Goal: Task Accomplishment & Management: Manage account settings

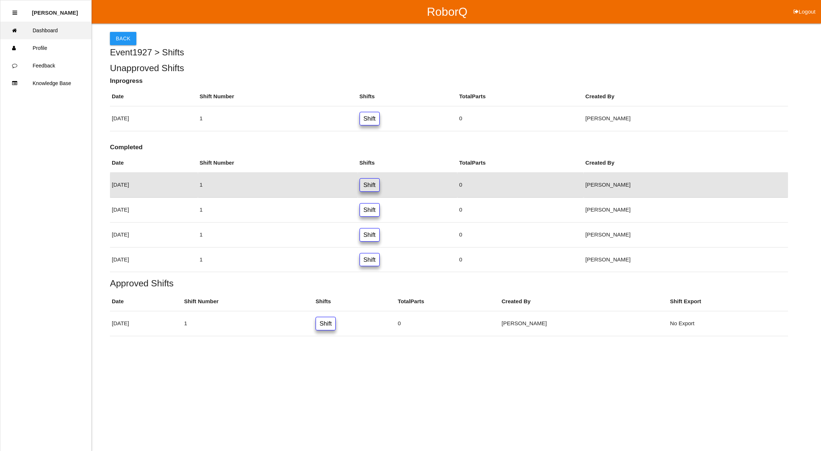
click at [53, 31] on link "Dashboard" at bounding box center [45, 31] width 91 height 18
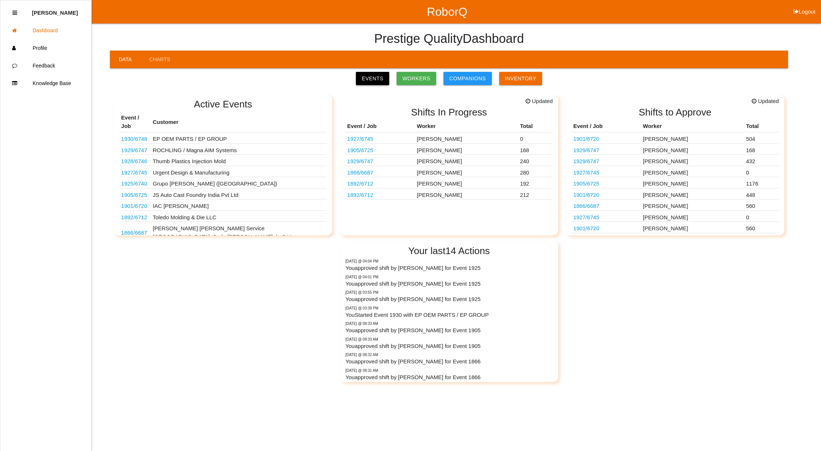
click at [383, 78] on link "Events" at bounding box center [372, 78] width 33 height 13
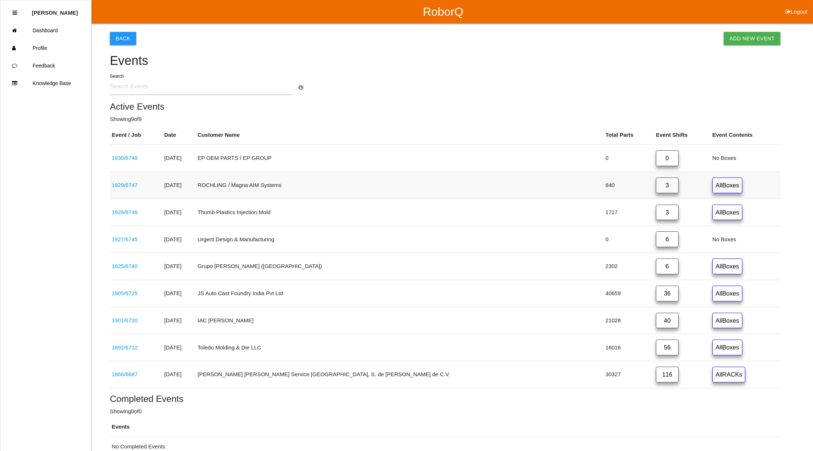
click at [656, 183] on link "3" at bounding box center [667, 185] width 23 height 16
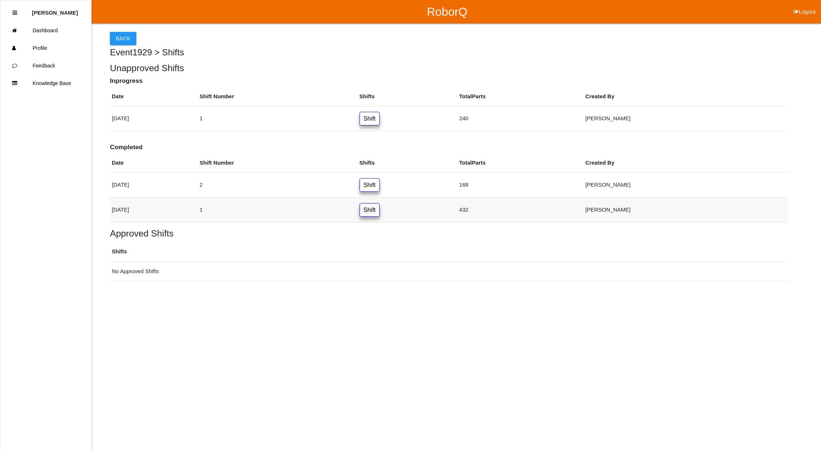
click at [380, 212] on link "Shift" at bounding box center [369, 210] width 20 height 14
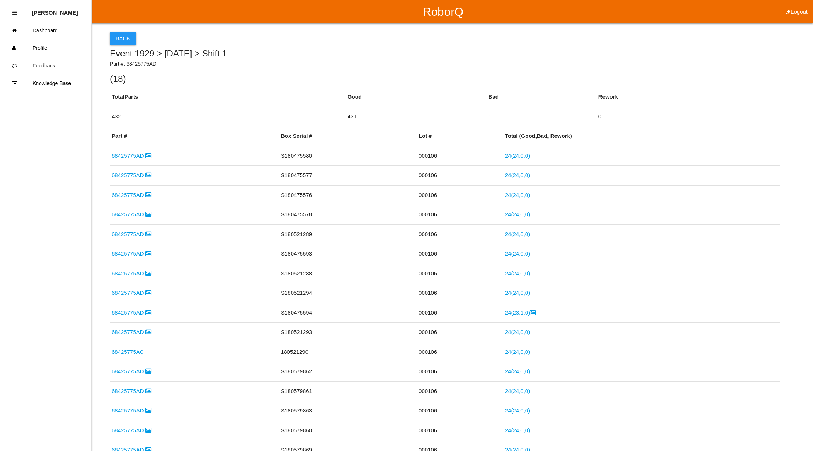
scroll to position [289, 0]
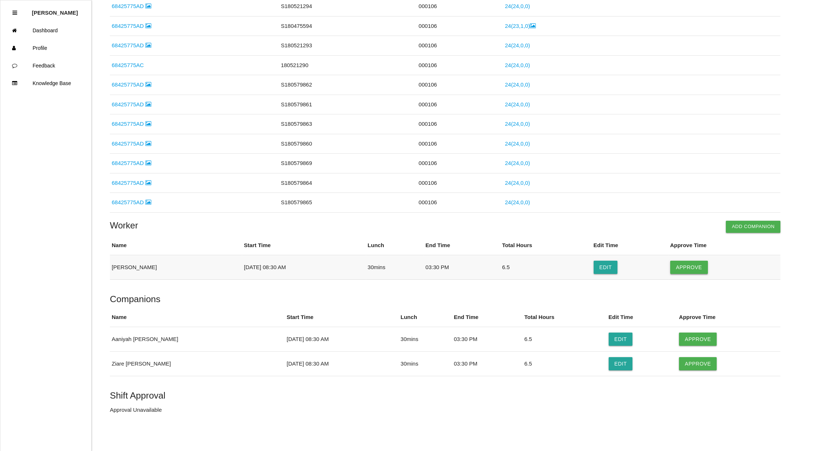
click at [701, 266] on button "Approve" at bounding box center [689, 266] width 38 height 13
click at [685, 339] on button "Approve" at bounding box center [698, 338] width 38 height 13
click at [690, 365] on button "Approve" at bounding box center [698, 363] width 38 height 13
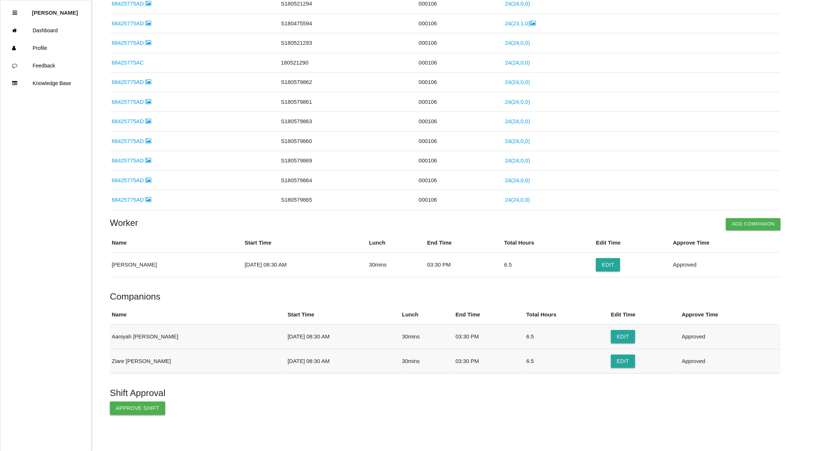
click at [133, 413] on button "Approve Shift" at bounding box center [137, 407] width 55 height 13
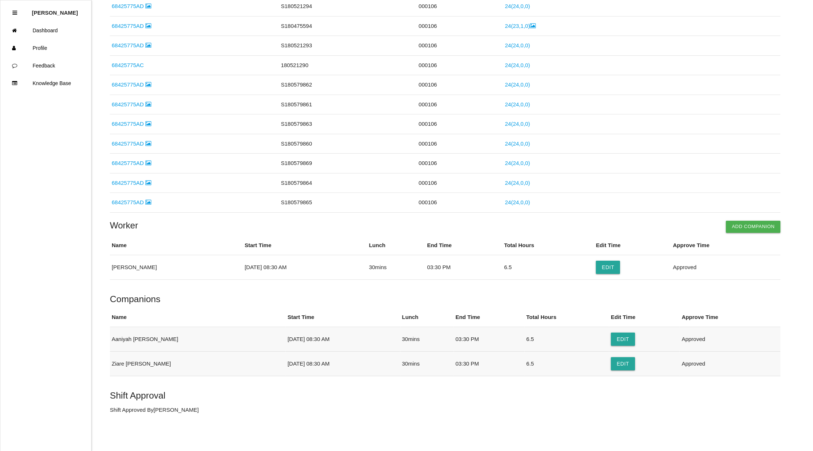
scroll to position [0, 0]
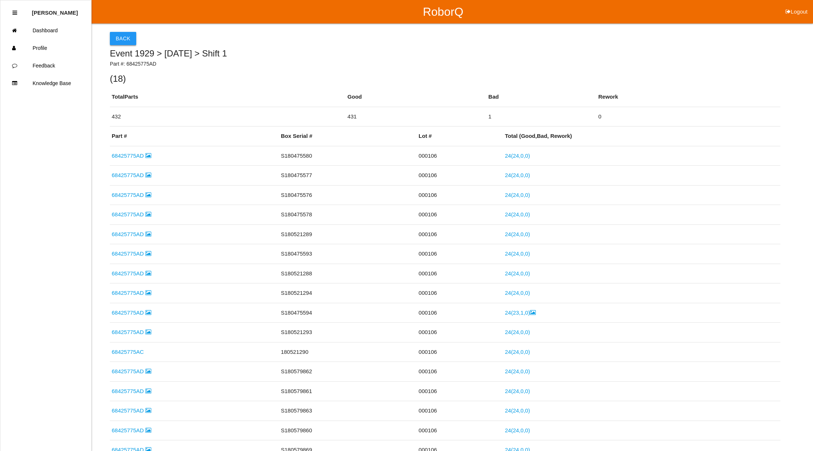
click at [119, 40] on button "Back" at bounding box center [123, 38] width 26 height 13
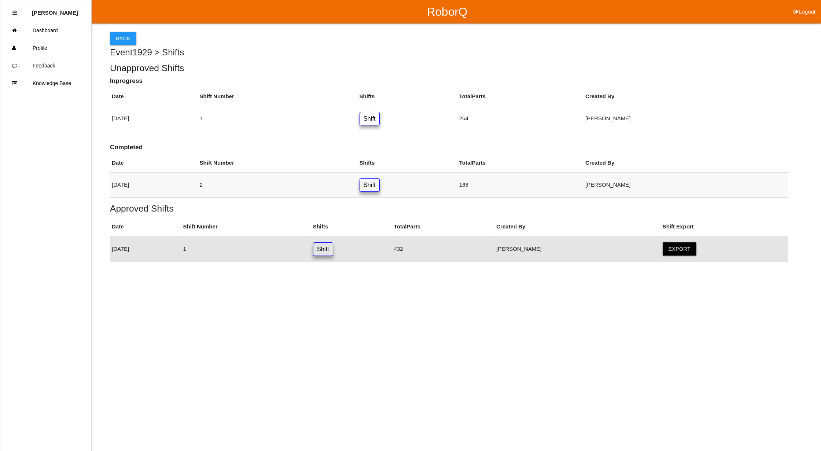
click at [380, 186] on link "Shift" at bounding box center [369, 185] width 20 height 14
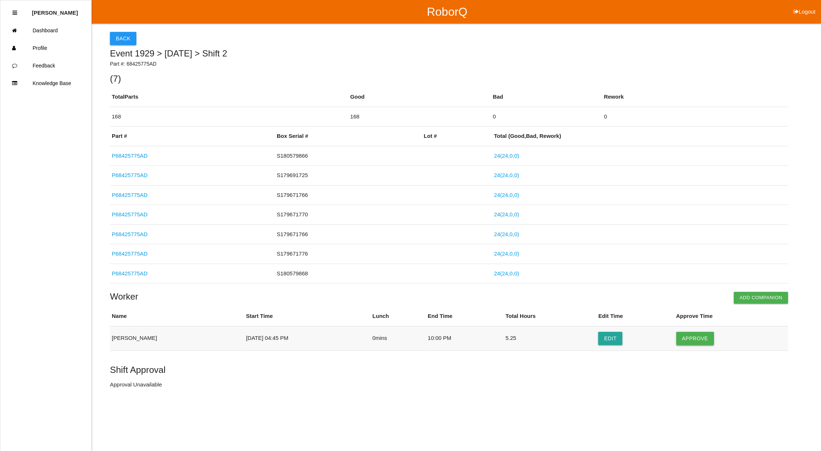
click at [693, 335] on button "Approve" at bounding box center [695, 338] width 38 height 13
click at [144, 383] on button "Approve Shift" at bounding box center [137, 384] width 55 height 13
click at [134, 41] on button "Back" at bounding box center [123, 38] width 26 height 13
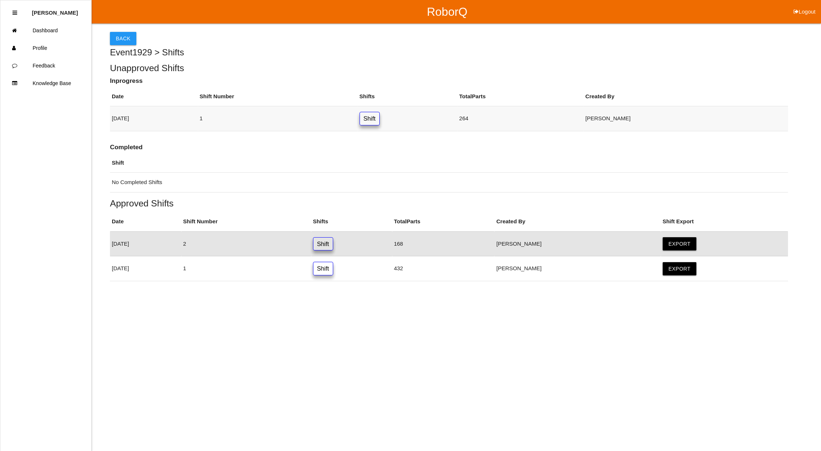
click at [380, 118] on link "Shift" at bounding box center [369, 119] width 20 height 14
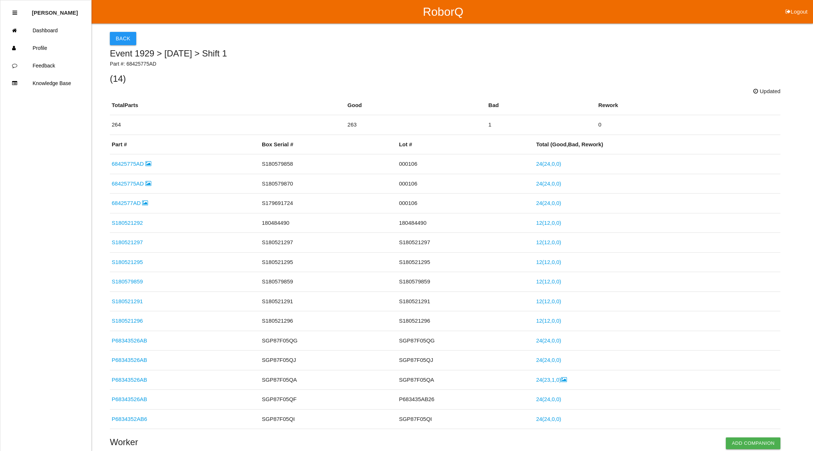
scroll to position [235, 0]
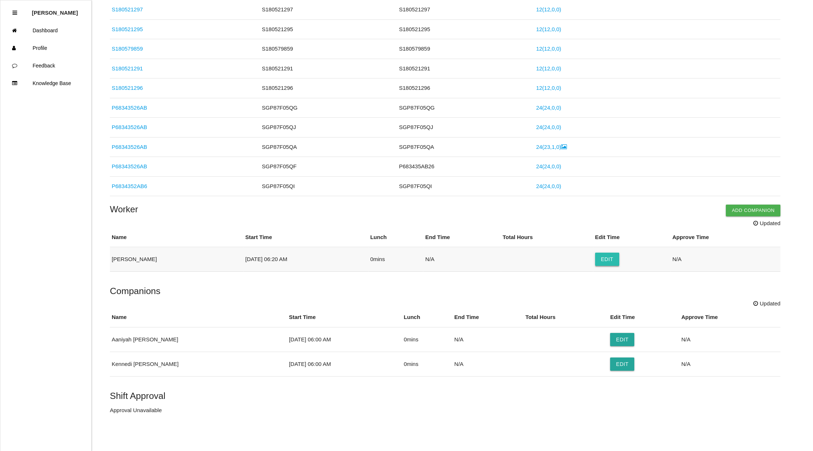
click at [601, 265] on button "Edit" at bounding box center [607, 258] width 24 height 13
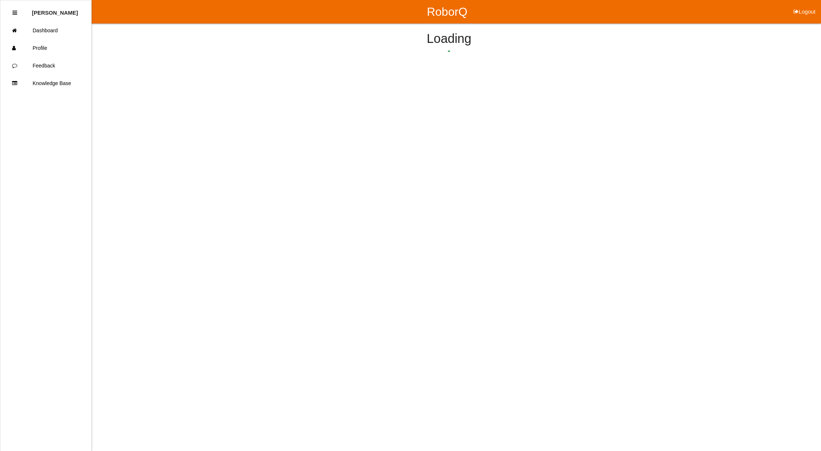
select select "6"
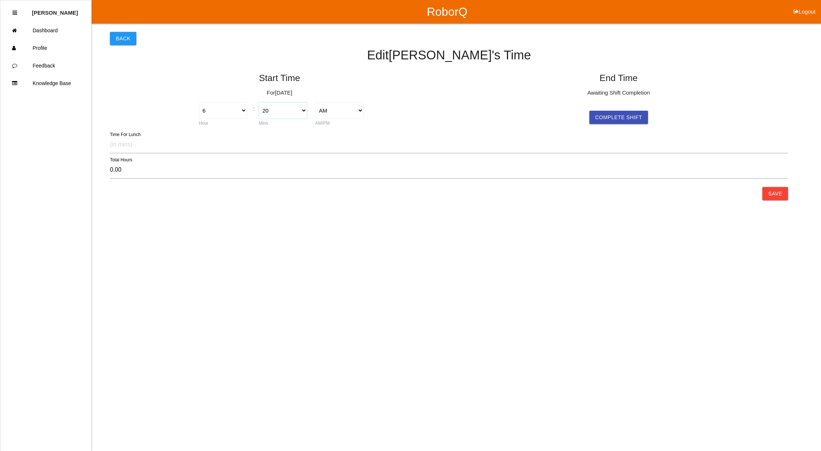
click at [291, 110] on select "00 01 02 03 04 05 06 07 08 09 10 11 12 13 14 15 16 17 18 19 20 21 22 23 24 25 2…" at bounding box center [283, 110] width 48 height 16
select select "15"
click at [259, 102] on select "00 01 02 03 04 05 06 07 08 09 10 11 12 13 14 15 16 17 18 19 20 21 22 23 24 25 2…" at bounding box center [283, 110] width 48 height 16
click at [781, 197] on button "Save" at bounding box center [775, 193] width 26 height 13
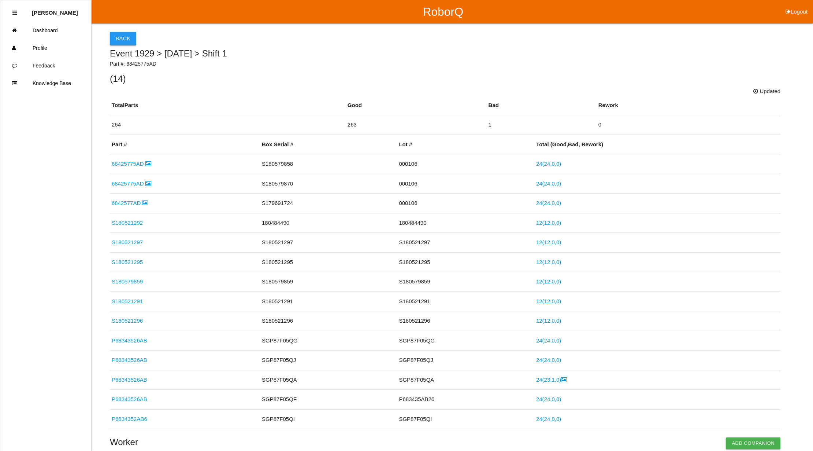
click at [127, 33] on button "Back" at bounding box center [123, 38] width 26 height 13
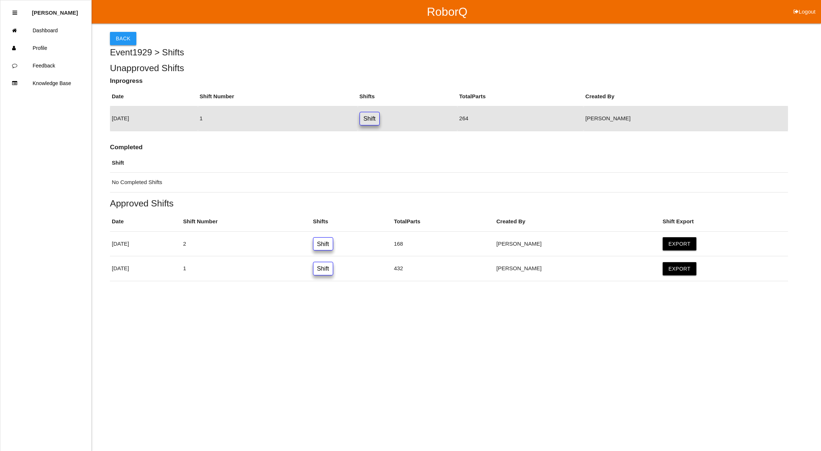
click at [131, 41] on button "Back" at bounding box center [123, 38] width 26 height 13
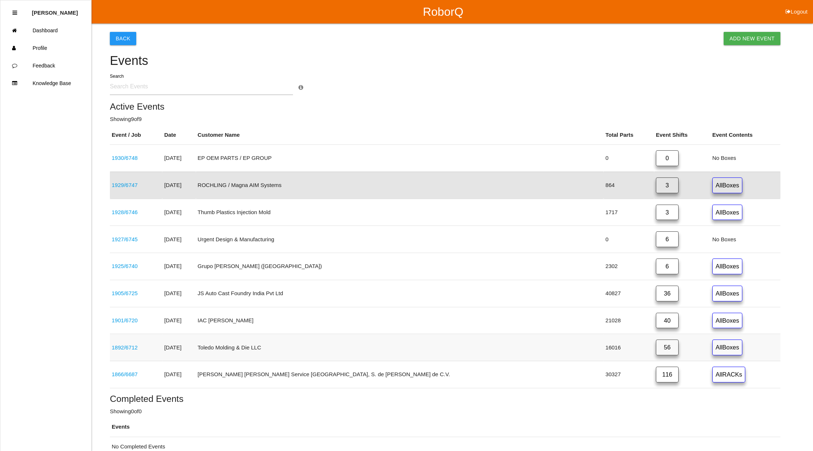
click at [656, 345] on link "56" at bounding box center [667, 347] width 23 height 16
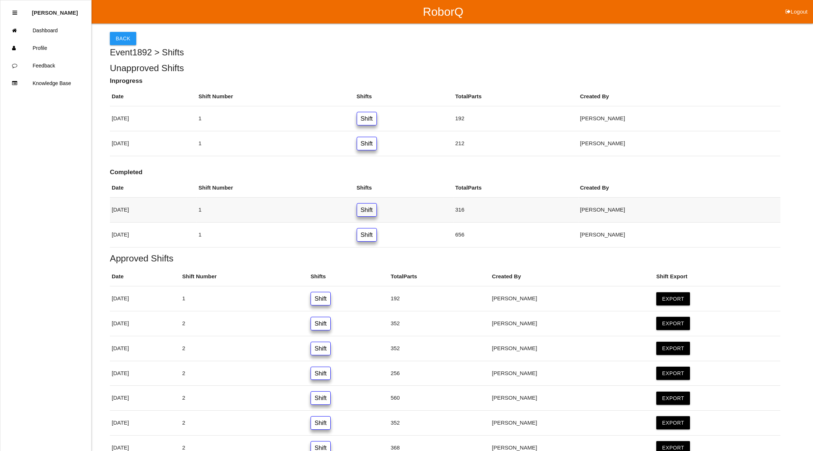
click at [377, 204] on link "Shift" at bounding box center [367, 210] width 20 height 14
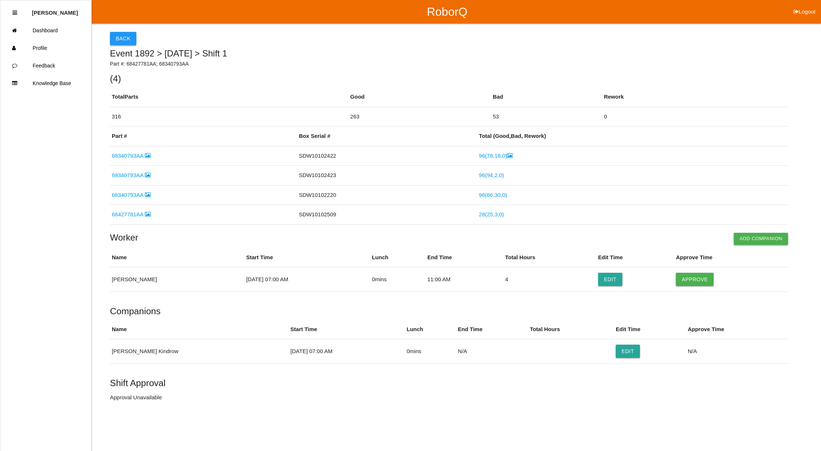
click at [127, 33] on button "Back" at bounding box center [123, 38] width 26 height 13
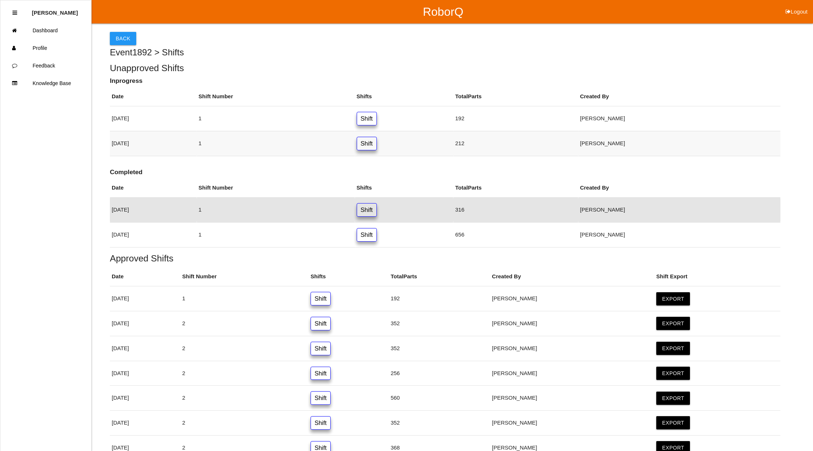
click at [377, 143] on link "Shift" at bounding box center [367, 144] width 20 height 14
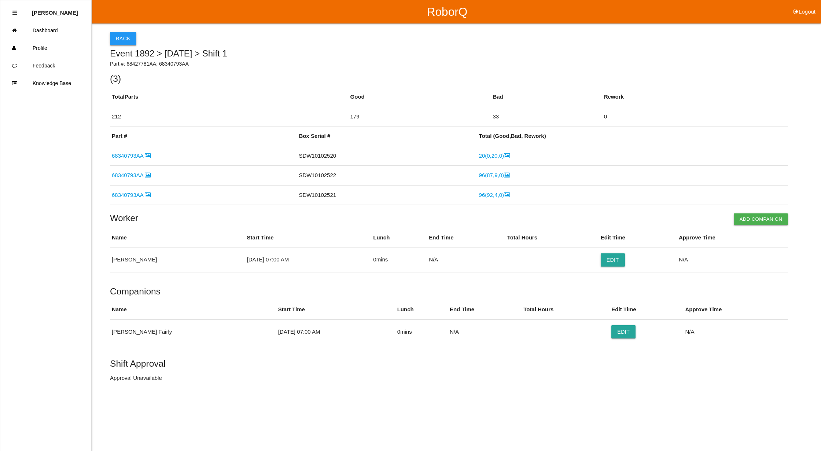
click at [123, 39] on button "Back" at bounding box center [123, 38] width 26 height 13
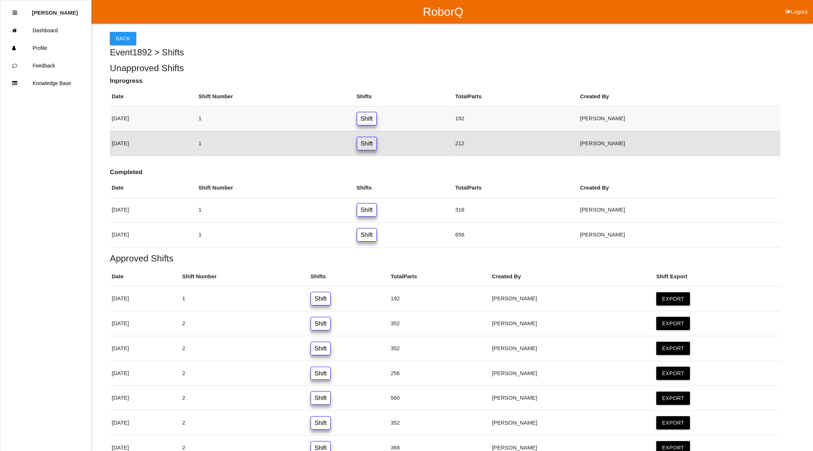
click at [377, 119] on link "Shift" at bounding box center [367, 119] width 20 height 14
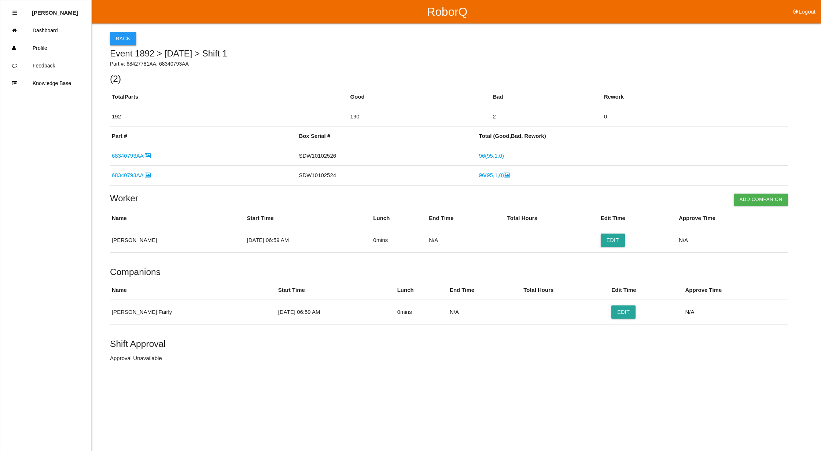
click at [132, 34] on button "Back" at bounding box center [123, 38] width 26 height 13
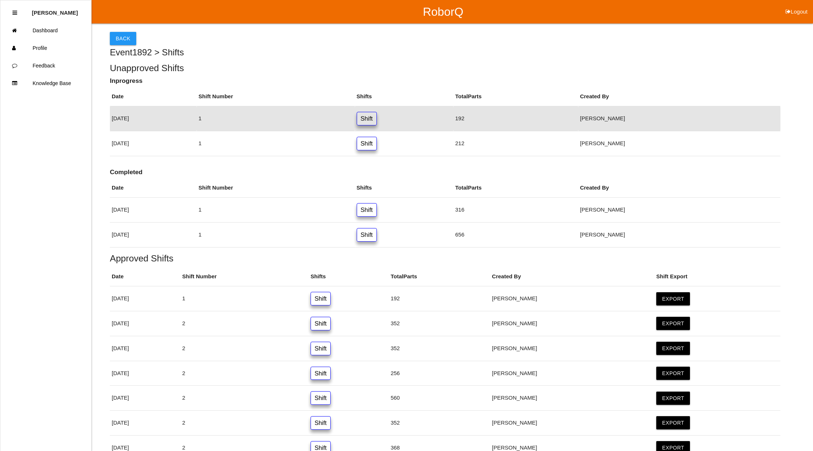
click at [132, 34] on button "Back" at bounding box center [123, 38] width 26 height 13
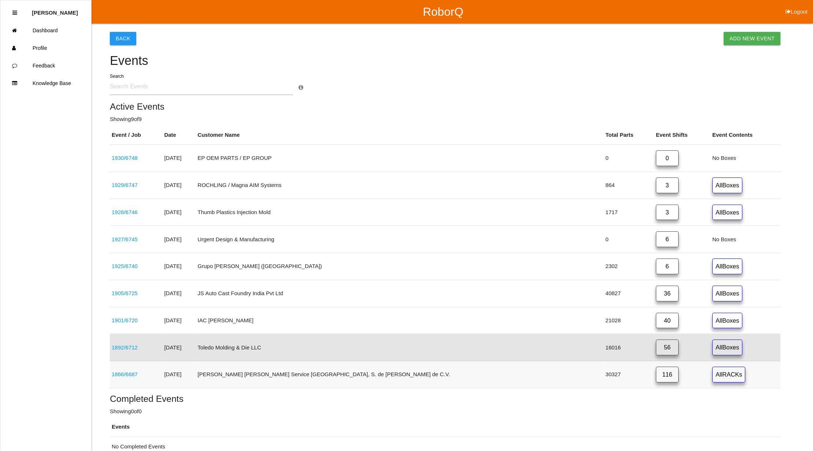
click at [656, 376] on link "116" at bounding box center [667, 374] width 23 height 16
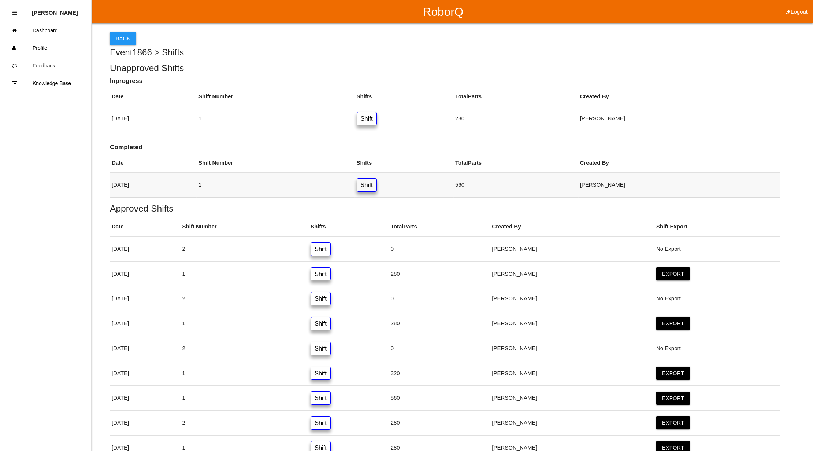
click at [377, 184] on link "Shift" at bounding box center [367, 185] width 20 height 14
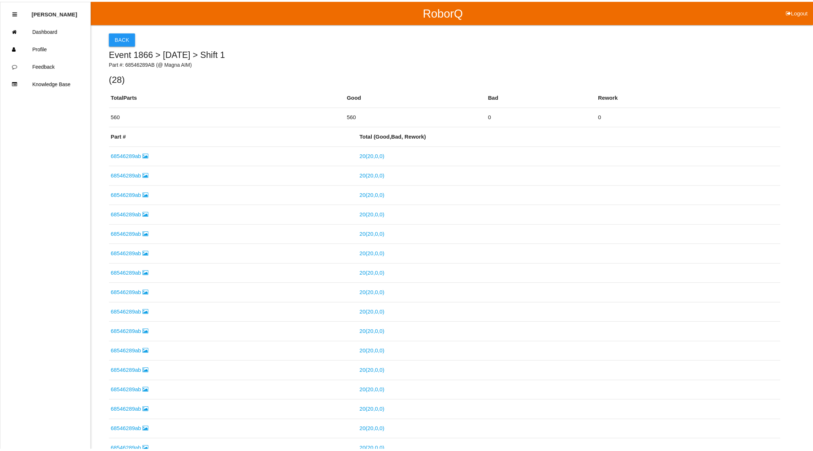
scroll to position [390, 0]
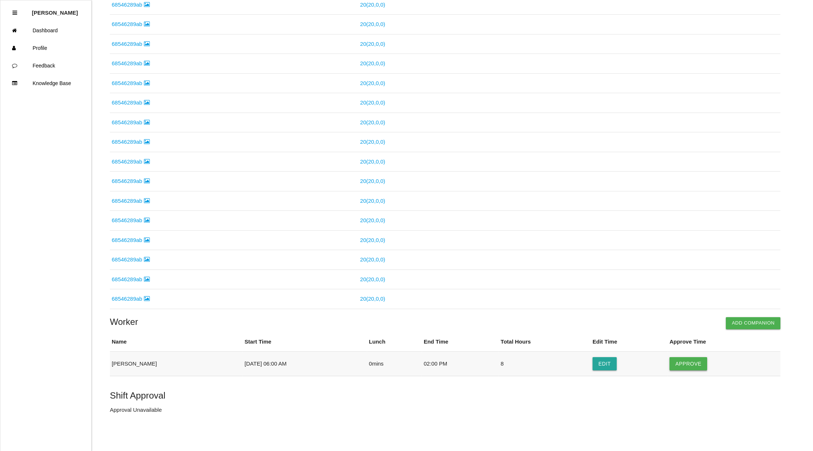
click at [698, 364] on button "Approve" at bounding box center [689, 363] width 38 height 13
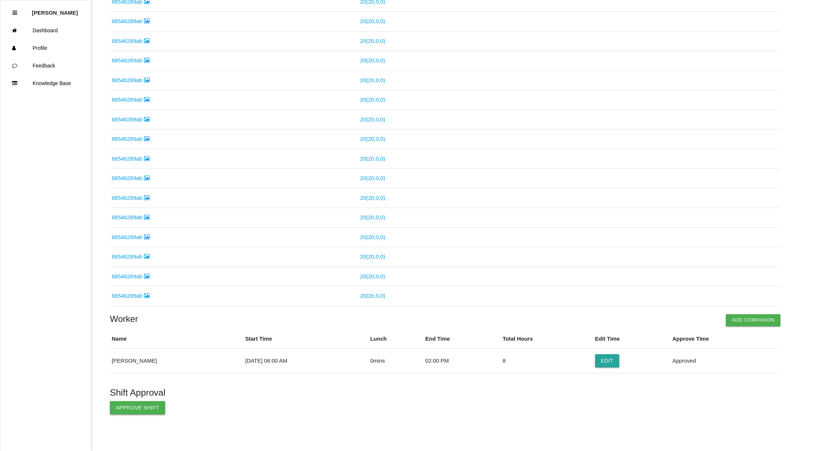
click at [138, 414] on button "Approve Shift" at bounding box center [137, 407] width 55 height 13
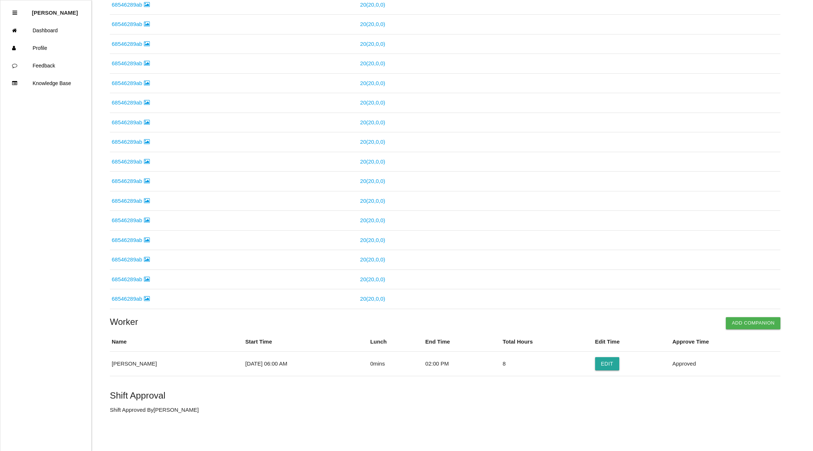
scroll to position [0, 0]
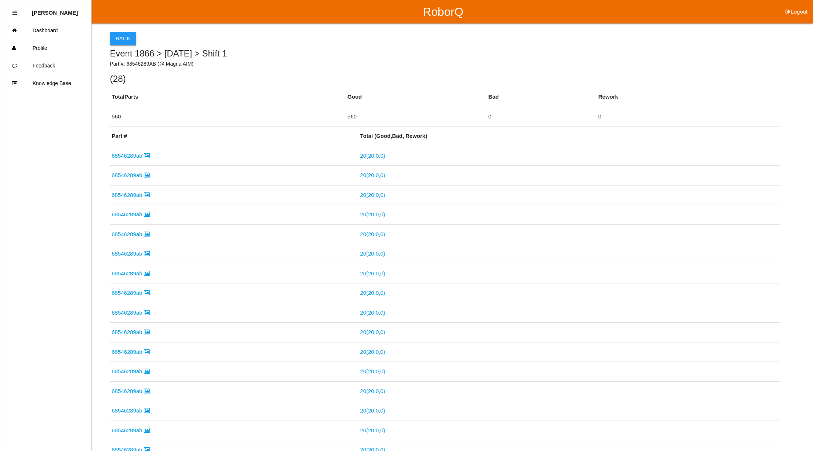
click at [120, 32] on button "Back" at bounding box center [123, 38] width 26 height 13
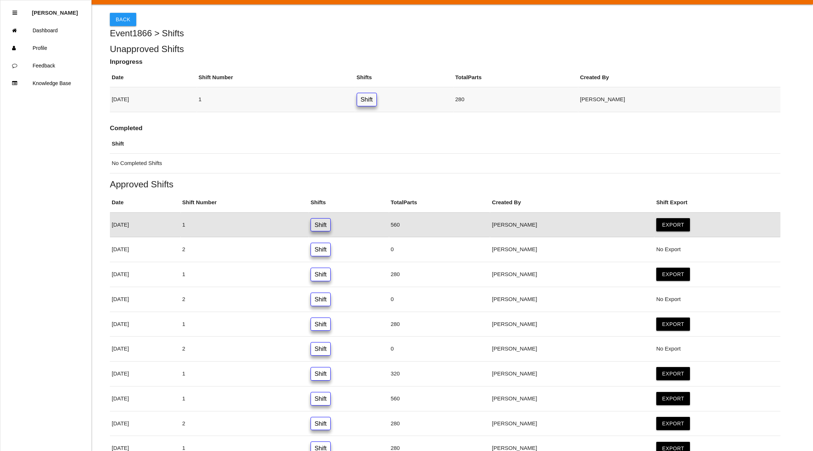
click at [377, 98] on link "Shift" at bounding box center [367, 100] width 20 height 14
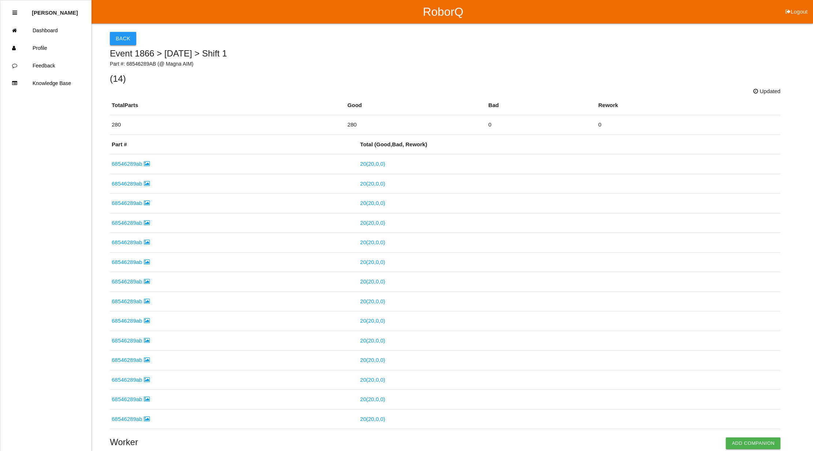
click at [118, 34] on button "Back" at bounding box center [123, 38] width 26 height 13
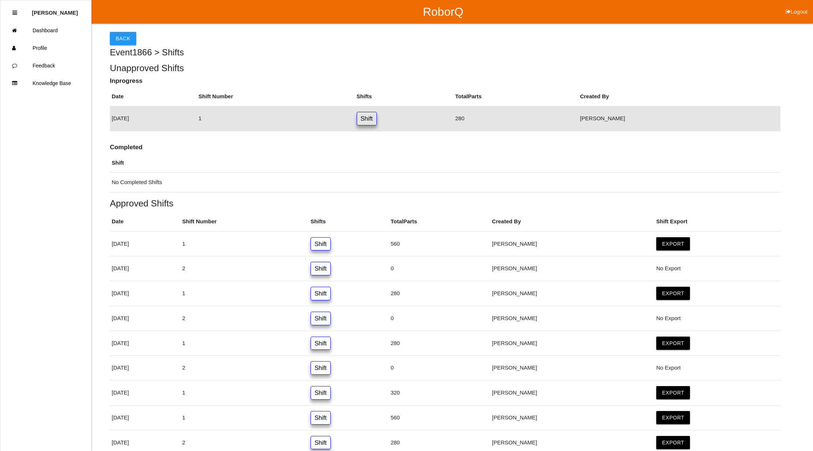
click at [118, 34] on button "Back" at bounding box center [123, 38] width 26 height 13
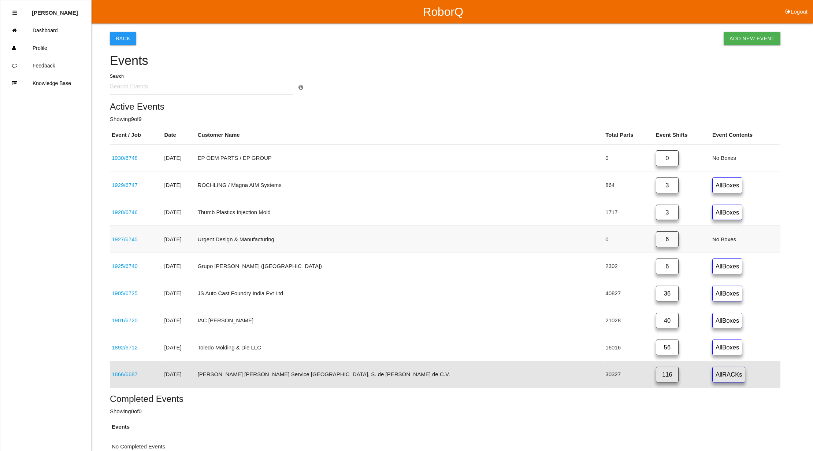
click at [656, 245] on link "6" at bounding box center [667, 239] width 23 height 16
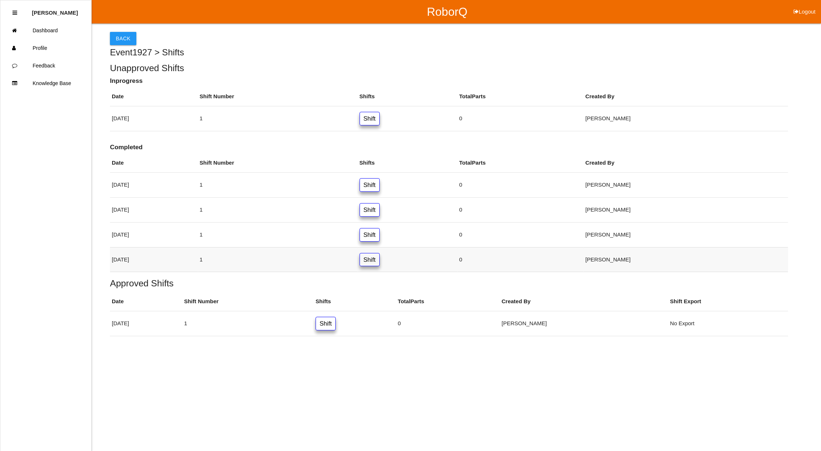
click at [380, 262] on link "Shift" at bounding box center [369, 260] width 20 height 14
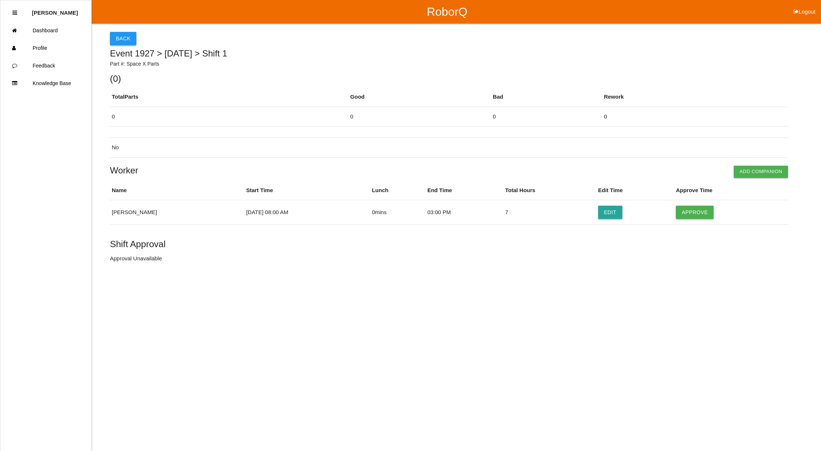
click at [134, 33] on button "Back" at bounding box center [123, 38] width 26 height 13
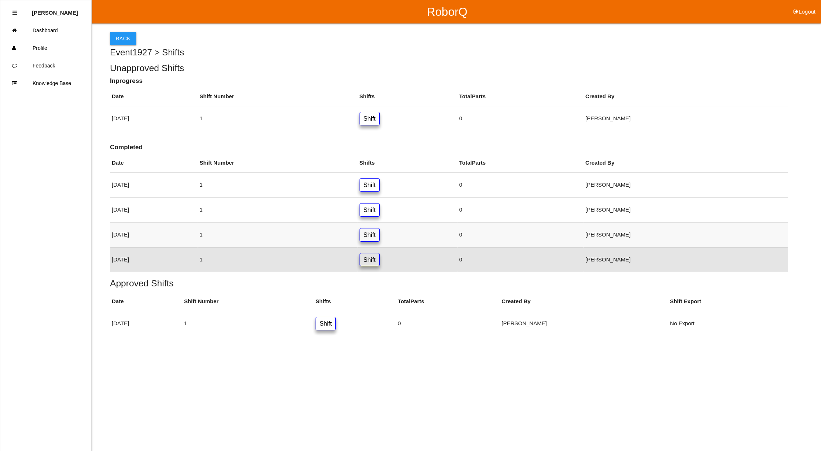
click at [380, 238] on link "Shift" at bounding box center [369, 235] width 20 height 14
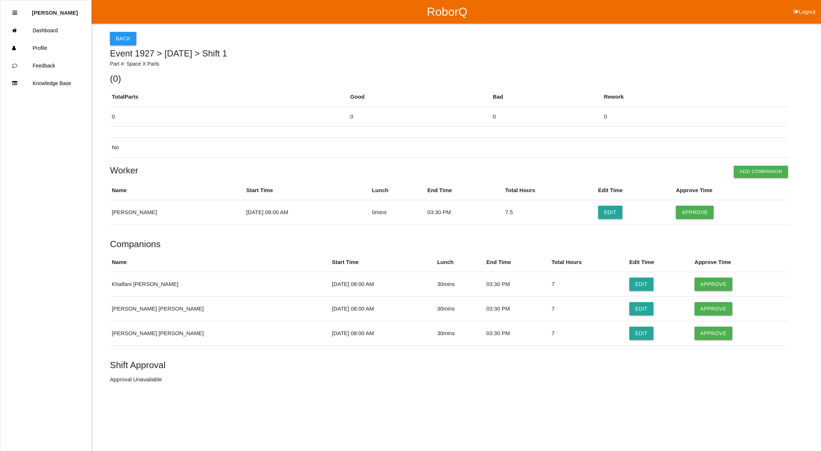
click at [113, 37] on button "Back" at bounding box center [123, 38] width 26 height 13
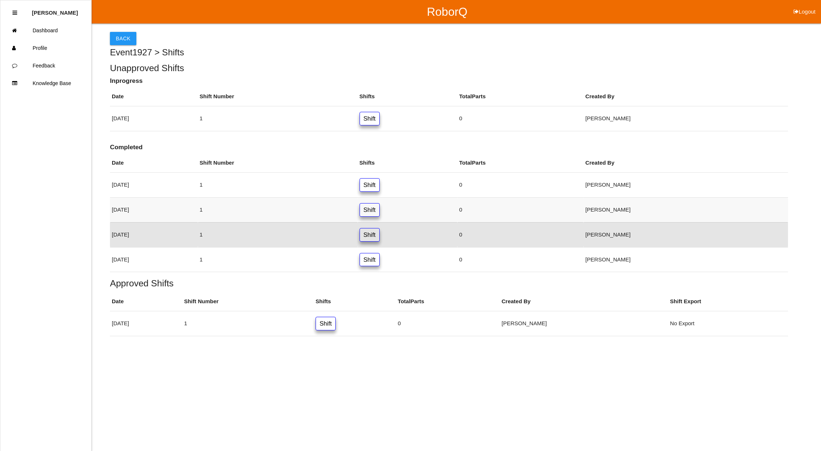
click at [380, 210] on link "Shift" at bounding box center [369, 210] width 20 height 14
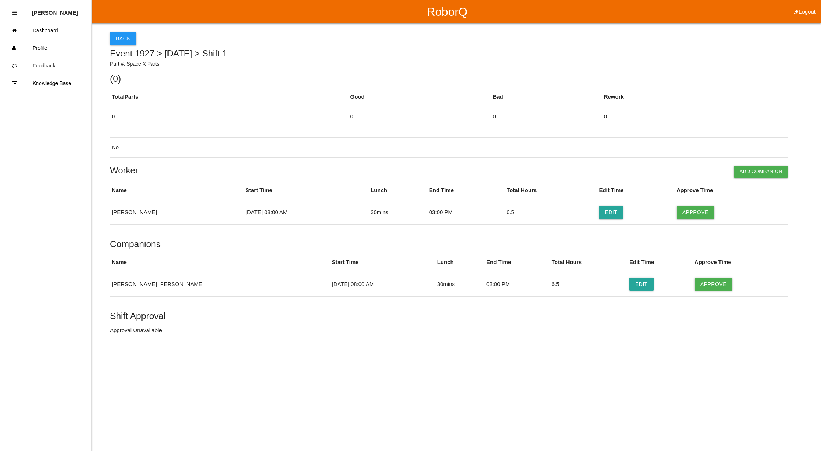
click at [119, 31] on div "Back Event 1927 > [DATE] > Shift 1 Part #: Space X Parts ( 0 ) Total Parts Good…" at bounding box center [449, 178] width 678 height 311
click at [121, 36] on button "Back" at bounding box center [123, 38] width 26 height 13
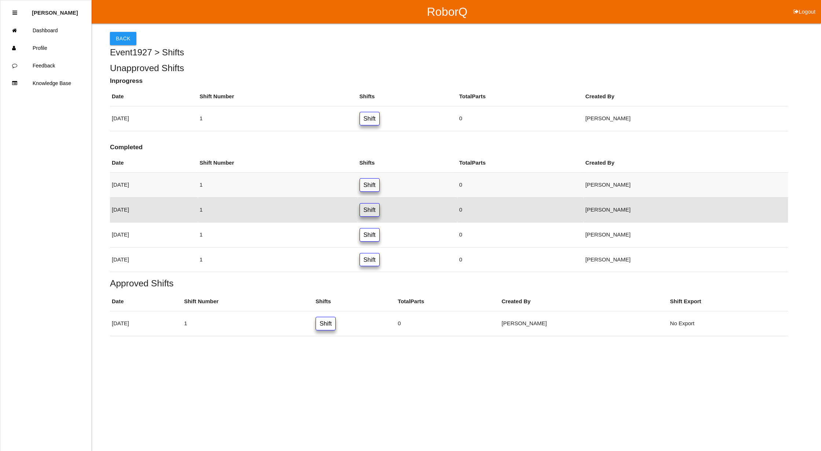
click at [380, 181] on link "Shift" at bounding box center [369, 185] width 20 height 14
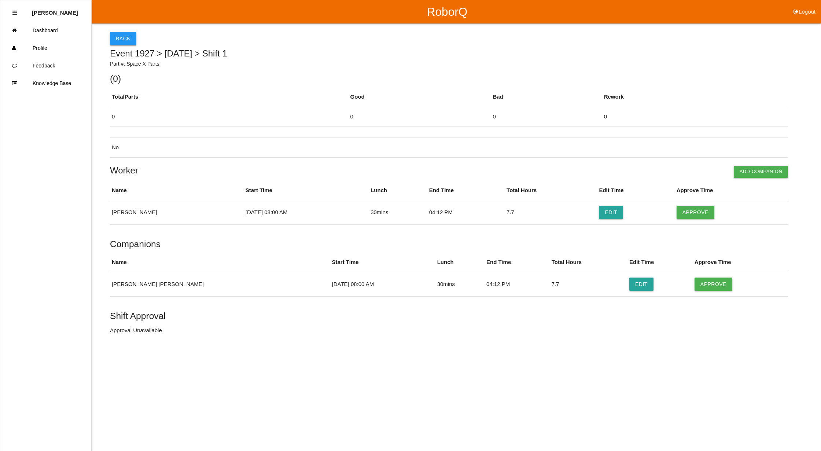
click at [123, 39] on button "Back" at bounding box center [123, 38] width 26 height 13
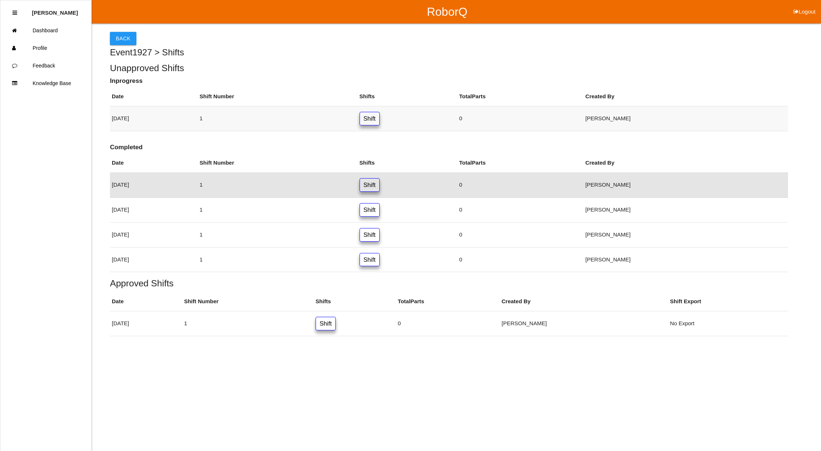
click at [380, 117] on link "Shift" at bounding box center [369, 119] width 20 height 14
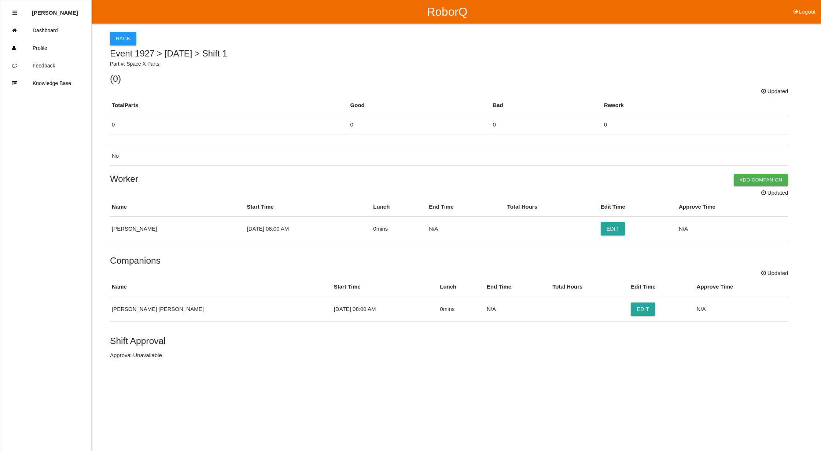
click at [125, 38] on button "Back" at bounding box center [123, 38] width 26 height 13
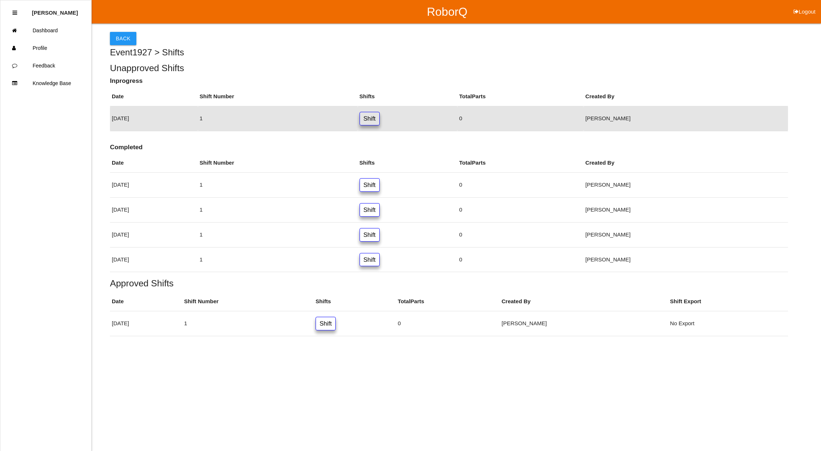
click at [125, 38] on button "Back" at bounding box center [123, 38] width 26 height 13
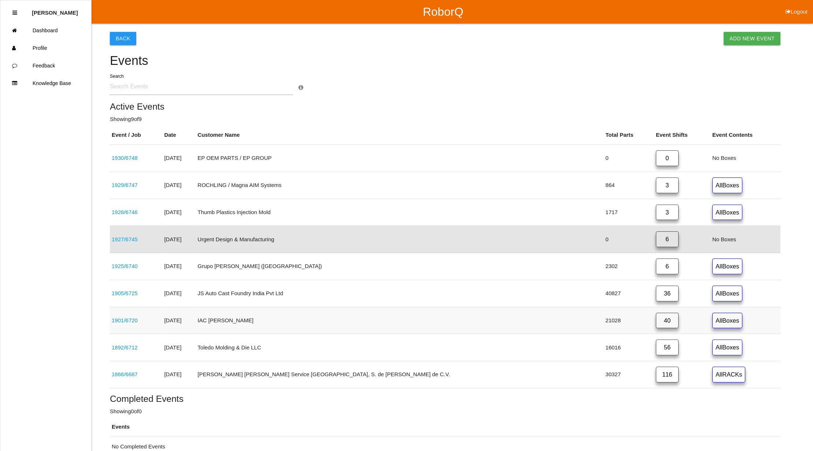
click at [656, 322] on link "40" at bounding box center [667, 321] width 23 height 16
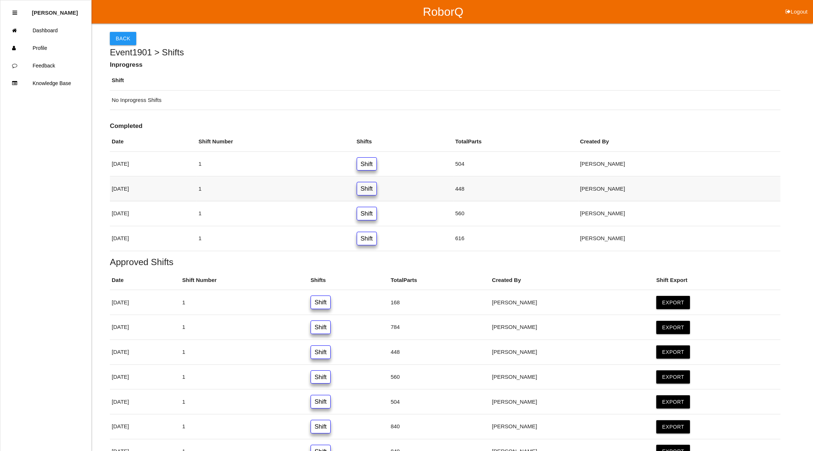
click at [377, 189] on link "Shift" at bounding box center [367, 189] width 20 height 14
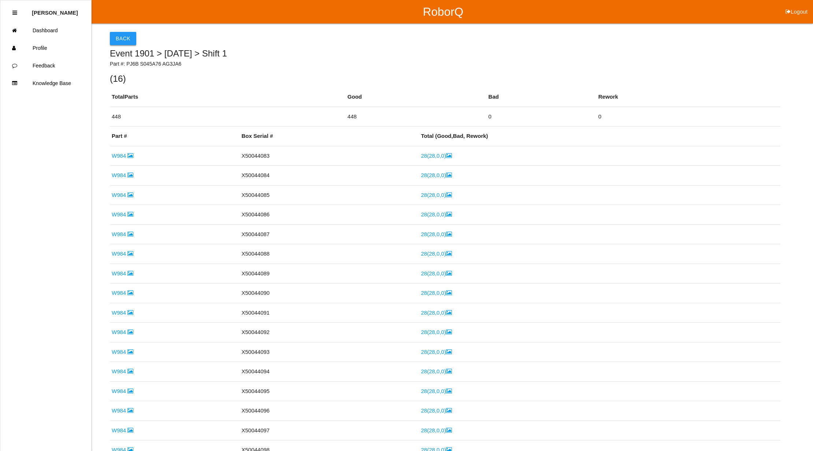
click at [127, 34] on button "Back" at bounding box center [123, 38] width 26 height 13
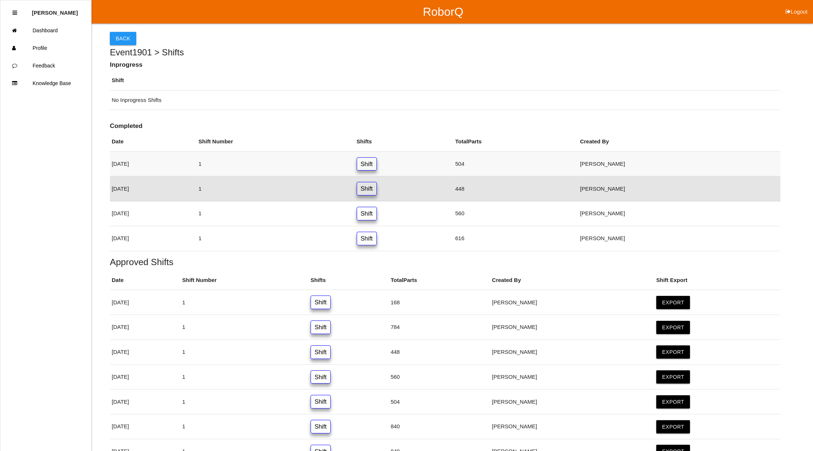
click at [377, 160] on link "Shift" at bounding box center [367, 164] width 20 height 14
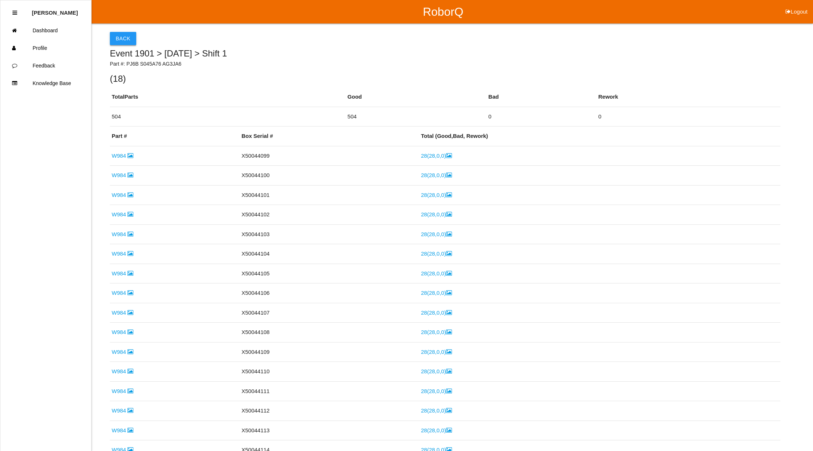
click at [127, 37] on button "Back" at bounding box center [123, 38] width 26 height 13
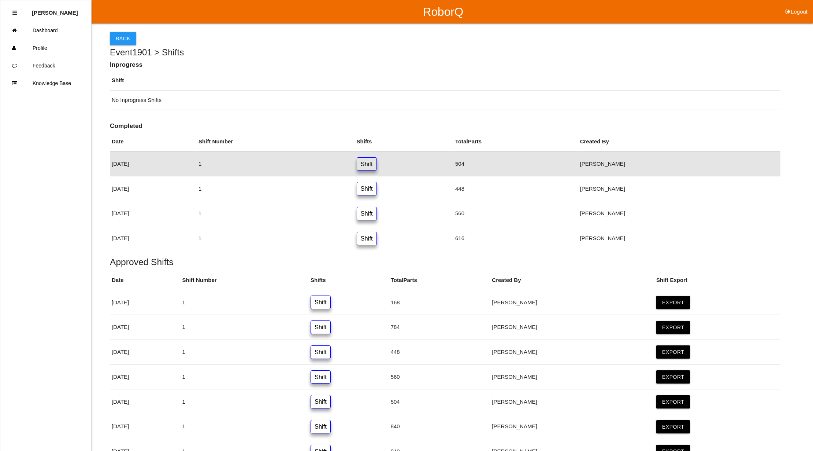
click at [127, 37] on button "Back" at bounding box center [123, 38] width 26 height 13
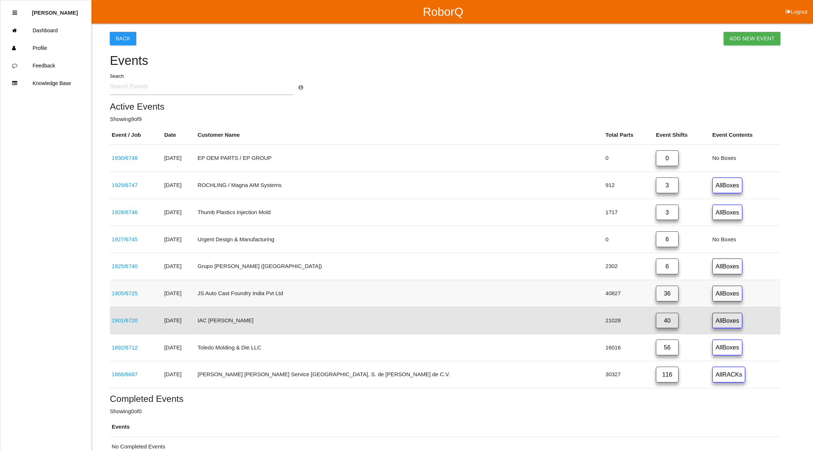
click at [656, 295] on link "36" at bounding box center [667, 293] width 23 height 16
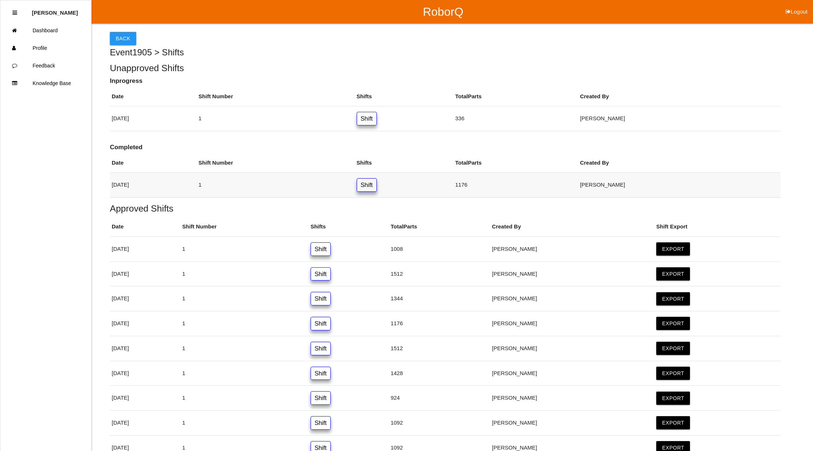
click at [377, 182] on link "Shift" at bounding box center [367, 185] width 20 height 14
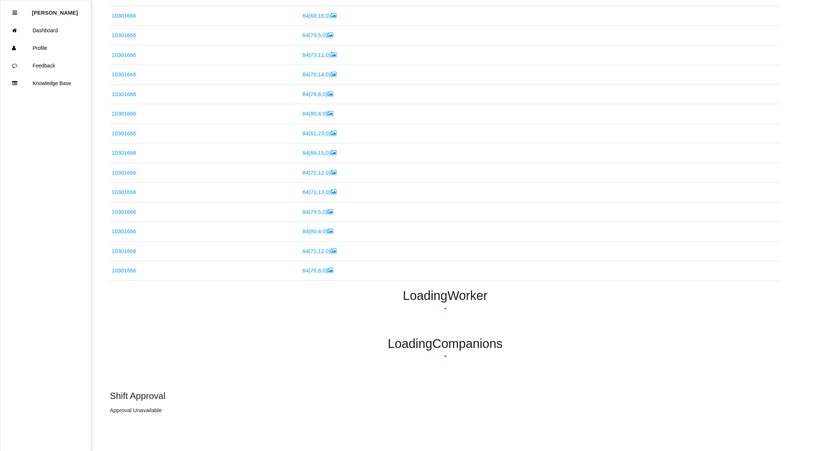
scroll to position [114, 0]
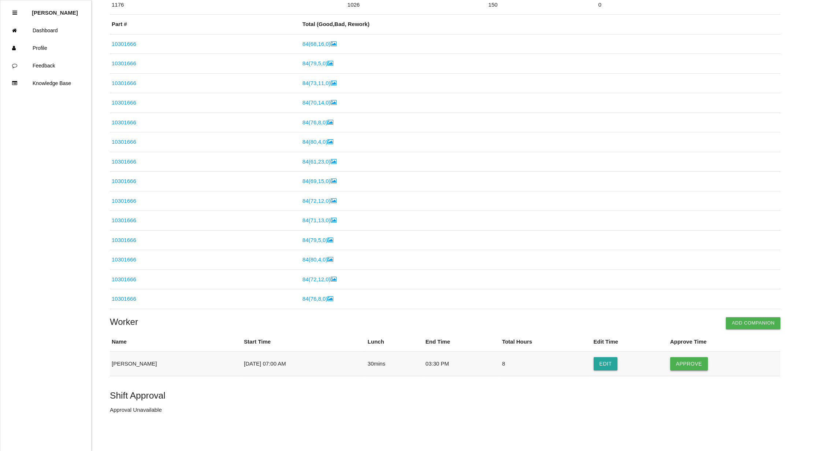
click at [696, 364] on button "Approve" at bounding box center [689, 363] width 38 height 13
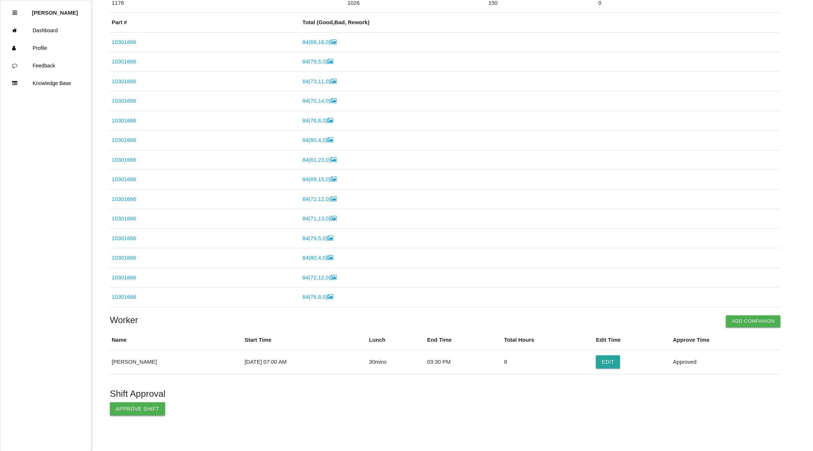
click at [131, 411] on button "Approve Shift" at bounding box center [137, 408] width 55 height 13
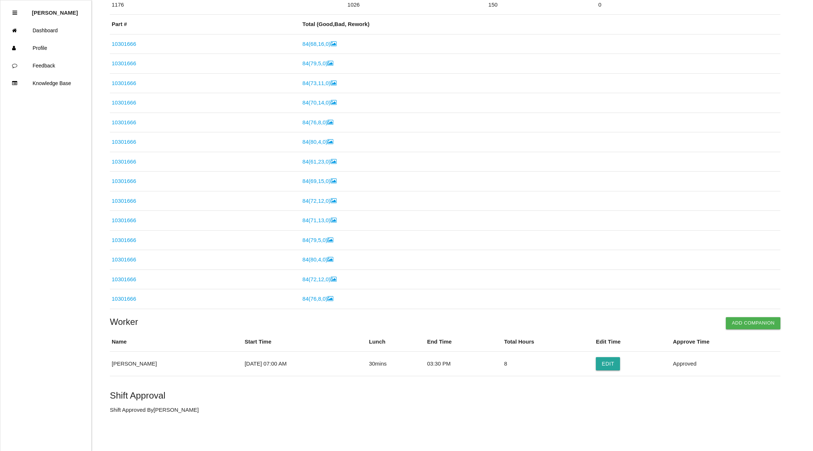
scroll to position [0, 0]
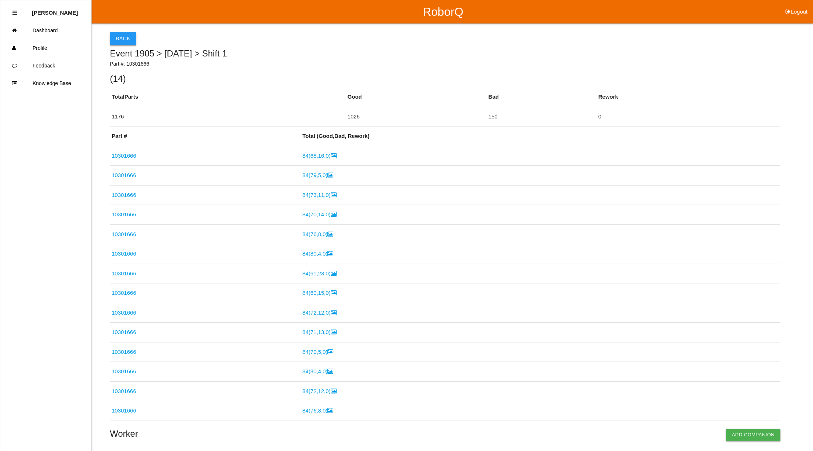
click at [124, 36] on button "Back" at bounding box center [123, 38] width 26 height 13
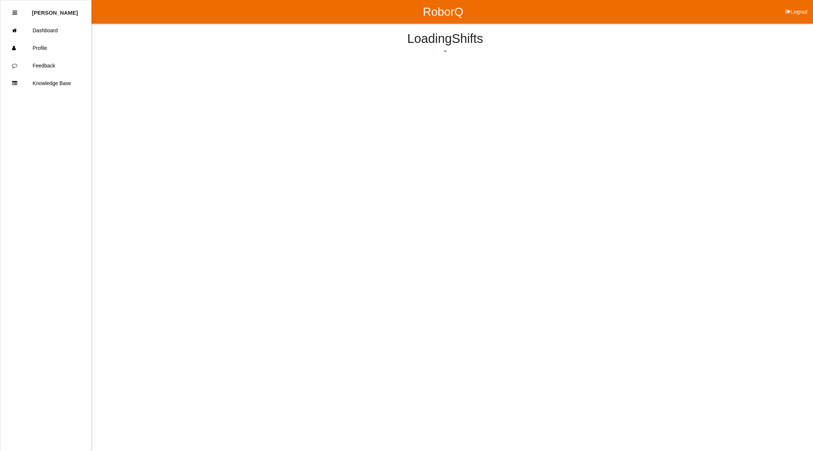
scroll to position [19, 0]
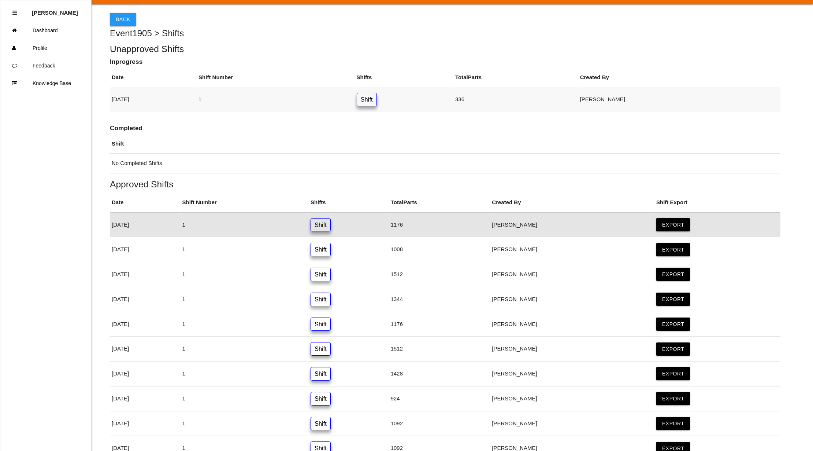
click at [377, 100] on link "Shift" at bounding box center [367, 100] width 20 height 14
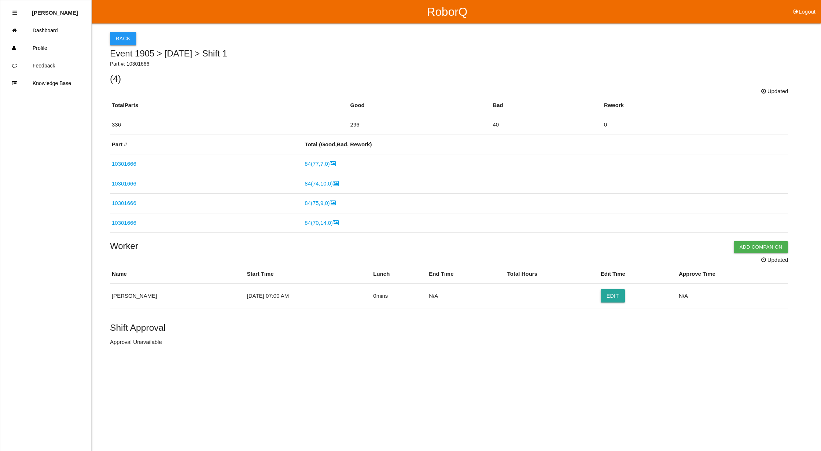
click at [122, 37] on button "Back" at bounding box center [123, 38] width 26 height 13
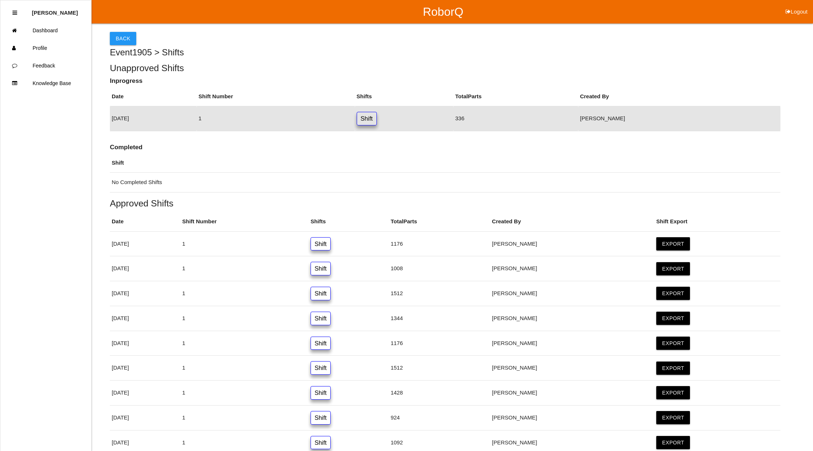
click at [122, 37] on button "Back" at bounding box center [123, 38] width 26 height 13
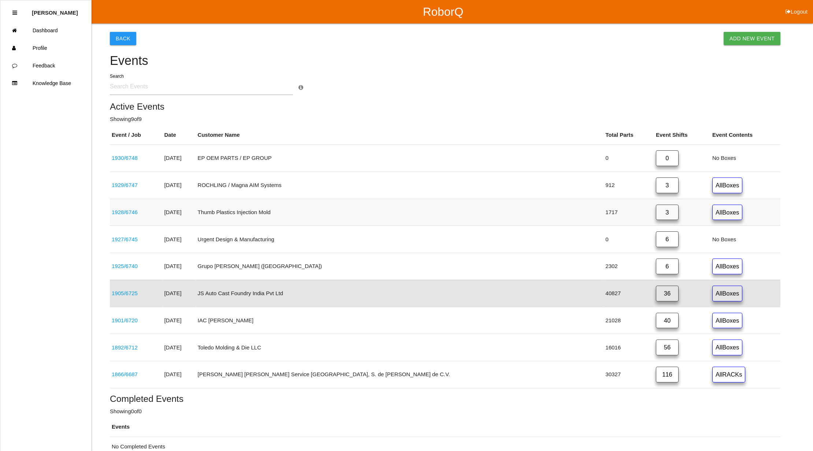
click at [656, 213] on link "3" at bounding box center [667, 212] width 23 height 16
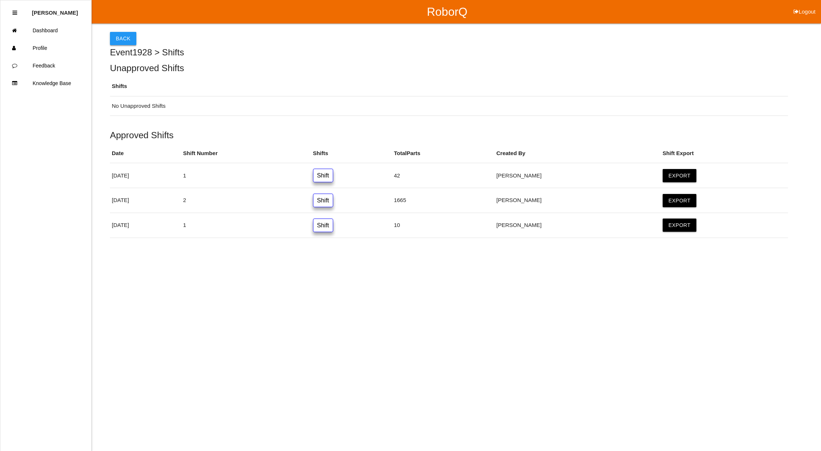
click at [119, 32] on button "Back" at bounding box center [123, 38] width 26 height 13
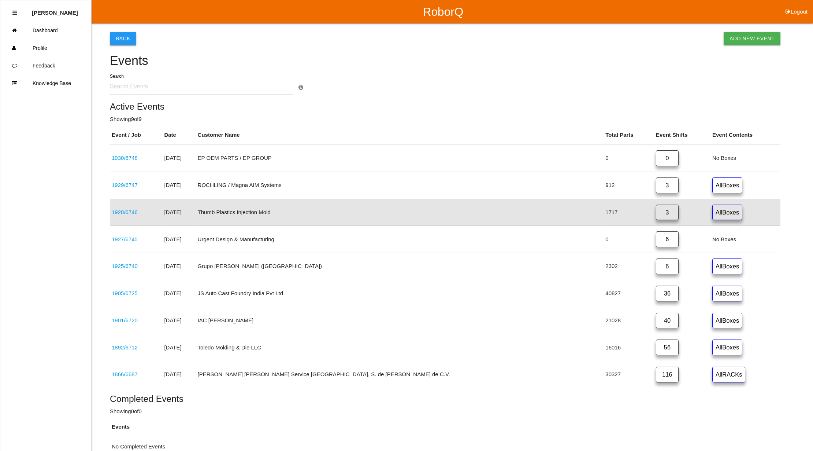
click at [123, 37] on button "Back" at bounding box center [123, 38] width 26 height 13
